Goal: Navigation & Orientation: Find specific page/section

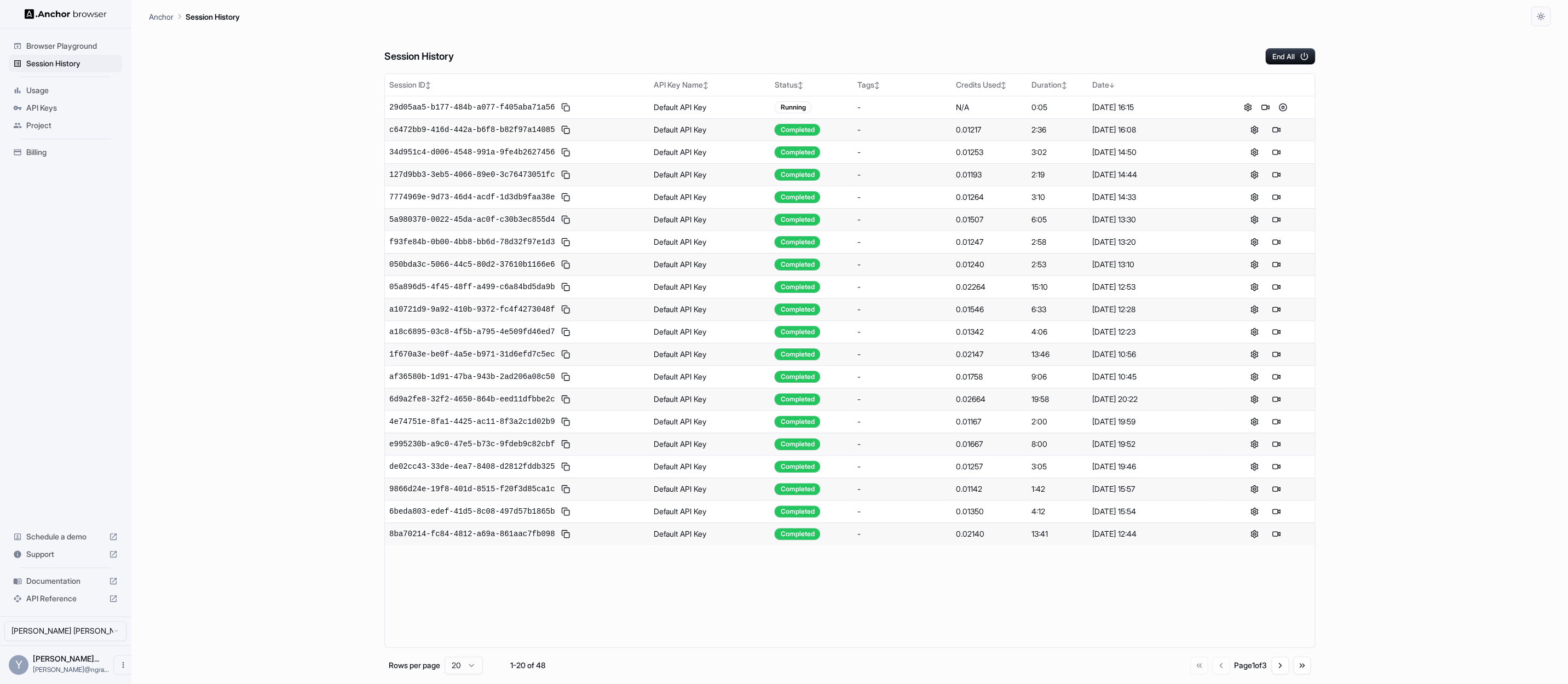
click at [1407, 111] on div "Session History End All Session ID ↕ API Key Name ↕ Status ↕ Tags ↕ Credits Use…" at bounding box center [850, 355] width 1402 height 657
click at [1423, 164] on div "Session History End All Session ID ↕ API Key Name ↕ Status ↕ Tags ↕ Credits Use…" at bounding box center [855, 360] width 1411 height 666
click at [1272, 108] on button at bounding box center [1270, 107] width 13 height 13
